Goal: Find contact information: Obtain details needed to contact an individual or organization

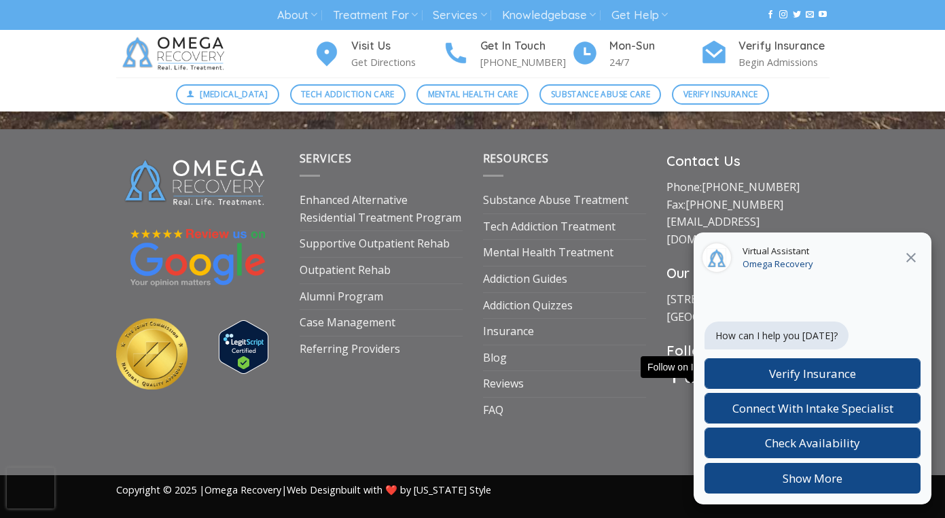
scroll to position [5208, 0]
click at [912, 260] on icon at bounding box center [911, 257] width 16 height 16
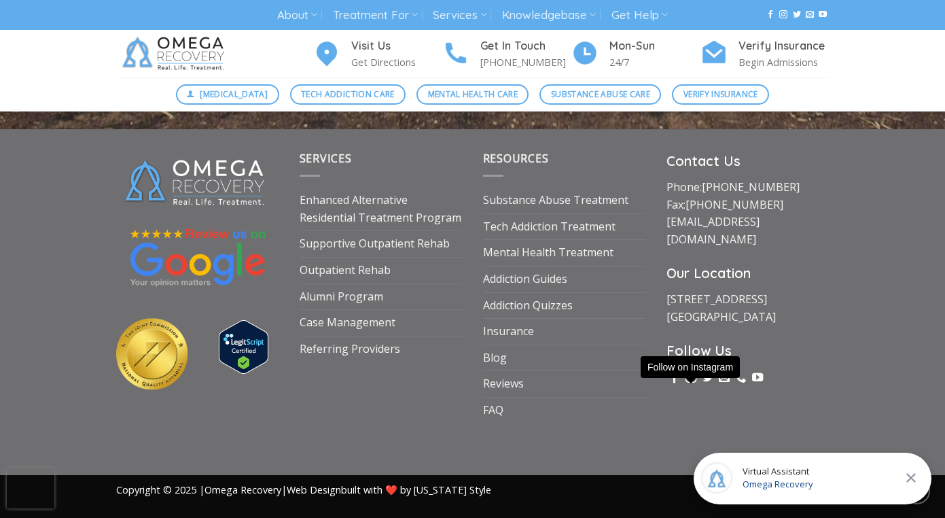
click at [915, 480] on icon at bounding box center [911, 477] width 16 height 16
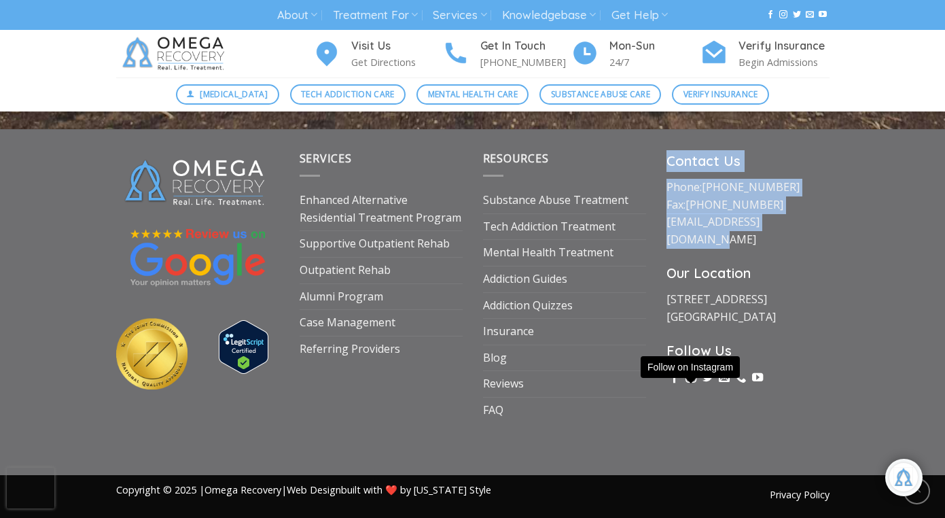
drag, startPoint x: 819, startPoint y: 226, endPoint x: 668, endPoint y: 166, distance: 162.2
click at [668, 166] on div "Contact Us Phone: [PHONE_NUMBER] Fax: [PHONE_NUMBER] [EMAIL_ADDRESS][DOMAIN_NAM…" at bounding box center [747, 286] width 183 height 272
click at [665, 164] on div "Contact Us Phone: [PHONE_NUMBER] Fax: [PHONE_NUMBER] [EMAIL_ADDRESS][DOMAIN_NAM…" at bounding box center [747, 286] width 183 height 272
drag, startPoint x: 664, startPoint y: 162, endPoint x: 827, endPoint y: 223, distance: 173.5
click at [827, 223] on div "Contact Us Phone: [PHONE_NUMBER] Fax: [PHONE_NUMBER] [EMAIL_ADDRESS][DOMAIN_NAM…" at bounding box center [747, 286] width 183 height 272
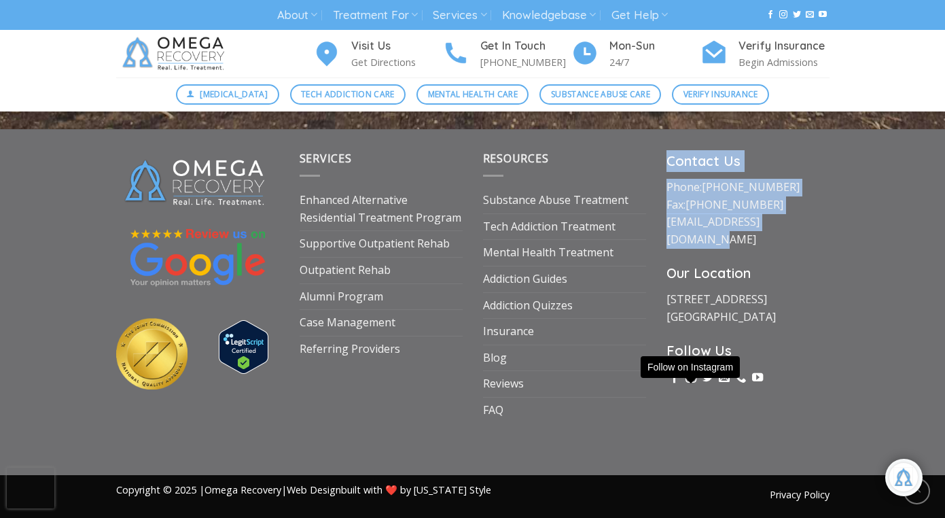
click at [818, 223] on p "Phone: [PHONE_NUMBER] Fax: [PHONE_NUMBER] [EMAIL_ADDRESS][DOMAIN_NAME]" at bounding box center [747, 213] width 163 height 69
drag, startPoint x: 817, startPoint y: 223, endPoint x: 684, endPoint y: 147, distance: 153.1
click at [684, 147] on div "Services Enhanced Alternative Residential Treatment Program Supportive Outpatie…" at bounding box center [472, 301] width 945 height 345
click at [670, 152] on div "Services Enhanced Alternative Residential Treatment Program Supportive Outpatie…" at bounding box center [472, 301] width 945 height 345
drag, startPoint x: 660, startPoint y: 163, endPoint x: 805, endPoint y: 243, distance: 165.1
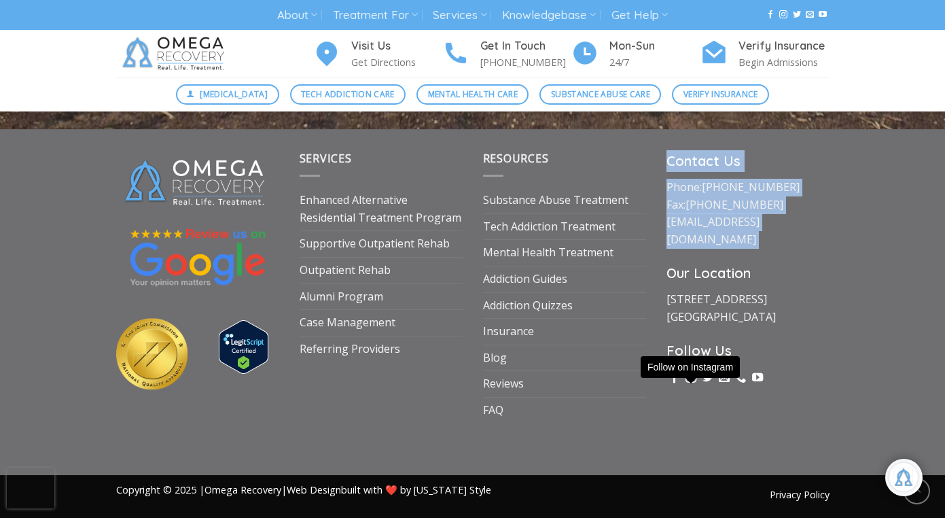
click at [805, 243] on div "Contact Us Phone: [PHONE_NUMBER] Fax: [PHONE_NUMBER] [EMAIL_ADDRESS][DOMAIN_NAM…" at bounding box center [747, 286] width 183 height 272
click at [811, 227] on p "Phone: [PHONE_NUMBER] Fax: [PHONE_NUMBER] [EMAIL_ADDRESS][DOMAIN_NAME]" at bounding box center [747, 213] width 163 height 69
drag, startPoint x: 811, startPoint y: 227, endPoint x: 668, endPoint y: 158, distance: 159.2
click at [668, 158] on div "Contact Us Phone: [PHONE_NUMBER] Fax: [PHONE_NUMBER] [EMAIL_ADDRESS][DOMAIN_NAM…" at bounding box center [747, 286] width 183 height 272
click at [700, 168] on strong "Contact Us" at bounding box center [703, 160] width 74 height 17
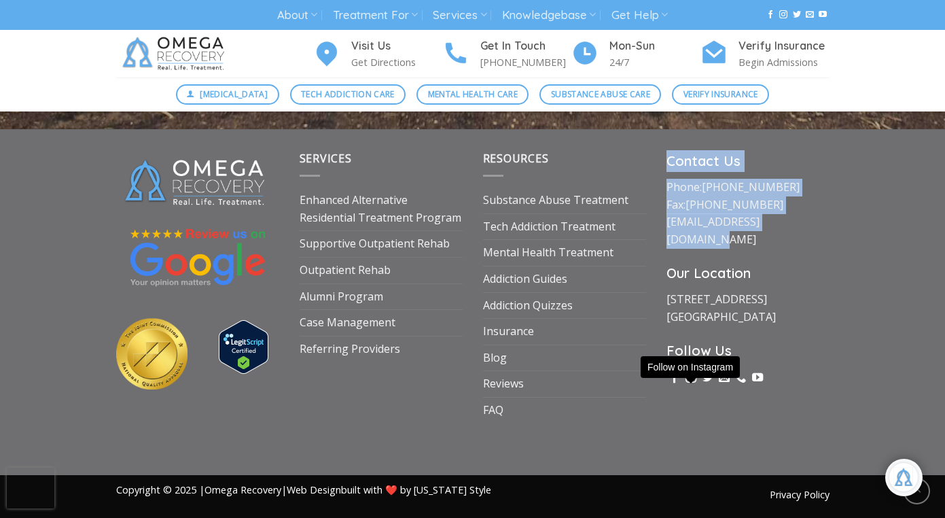
drag, startPoint x: 668, startPoint y: 165, endPoint x: 806, endPoint y: 233, distance: 154.3
click at [806, 233] on div "Contact Us Phone: [PHONE_NUMBER] Fax: [PHONE_NUMBER] [EMAIL_ADDRESS][DOMAIN_NAM…" at bounding box center [747, 286] width 183 height 272
click at [810, 227] on p "Phone: [PHONE_NUMBER] Fax: [PHONE_NUMBER] [EMAIL_ADDRESS][DOMAIN_NAME]" at bounding box center [747, 213] width 163 height 69
drag, startPoint x: 810, startPoint y: 227, endPoint x: 662, endPoint y: 160, distance: 162.4
click at [662, 160] on div "Contact Us Phone: [PHONE_NUMBER] Fax: [PHONE_NUMBER] [EMAIL_ADDRESS][DOMAIN_NAM…" at bounding box center [747, 286] width 183 height 272
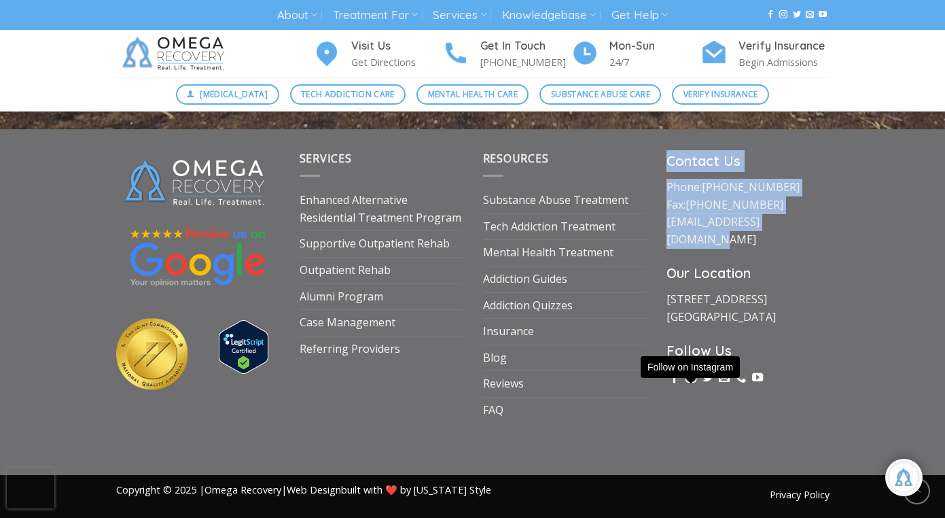
click at [662, 160] on div "Contact Us Phone: [PHONE_NUMBER] Fax: [PHONE_NUMBER] [EMAIL_ADDRESS][DOMAIN_NAM…" at bounding box center [747, 286] width 183 height 272
